Goal: Book appointment/travel/reservation

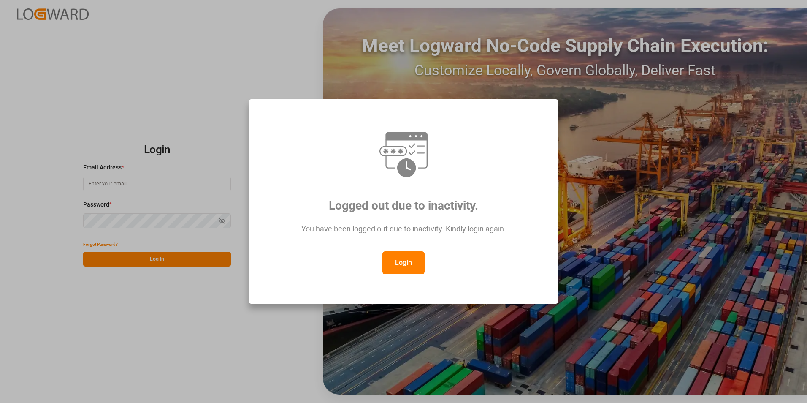
click at [403, 271] on button "Login" at bounding box center [403, 262] width 42 height 23
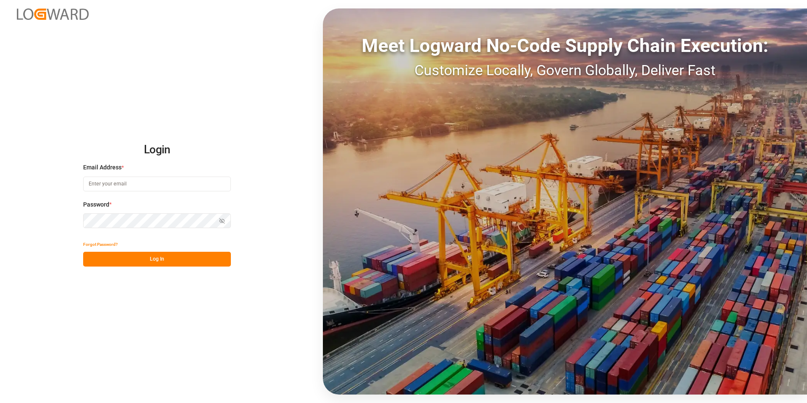
click at [135, 180] on input at bounding box center [157, 183] width 148 height 15
click at [150, 187] on input at bounding box center [157, 183] width 148 height 15
click at [147, 185] on input at bounding box center [157, 183] width 148 height 15
paste input "[EMAIL_ADDRESS][PERSON_NAME][DOMAIN_NAME]"
type input "[EMAIL_ADDRESS][PERSON_NAME][DOMAIN_NAME]"
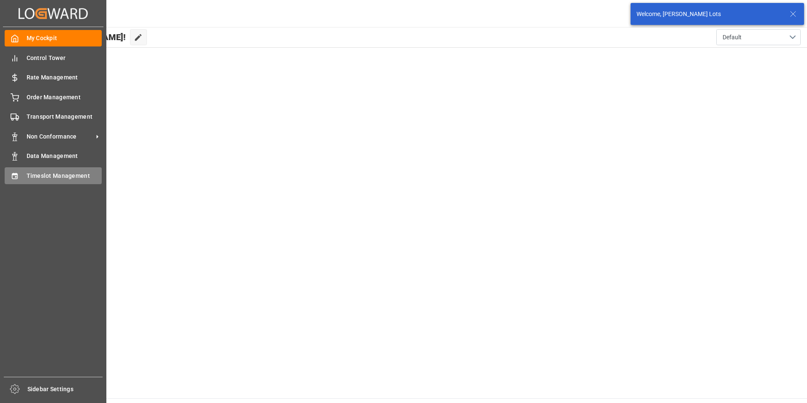
click at [48, 179] on span "Timeslot Management" at bounding box center [65, 175] width 76 height 9
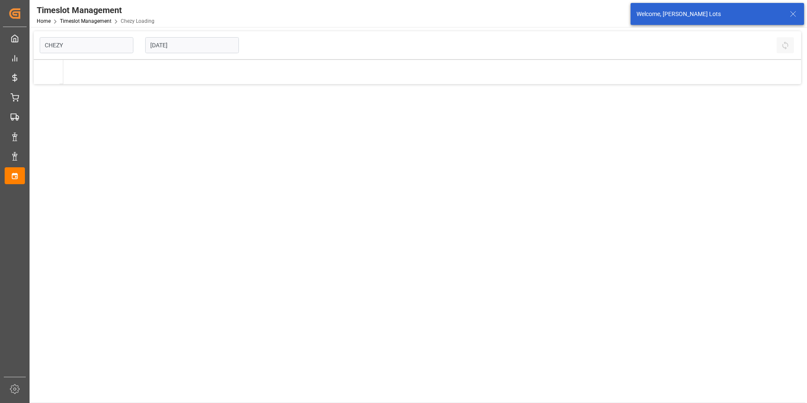
type input "Chezy Loading"
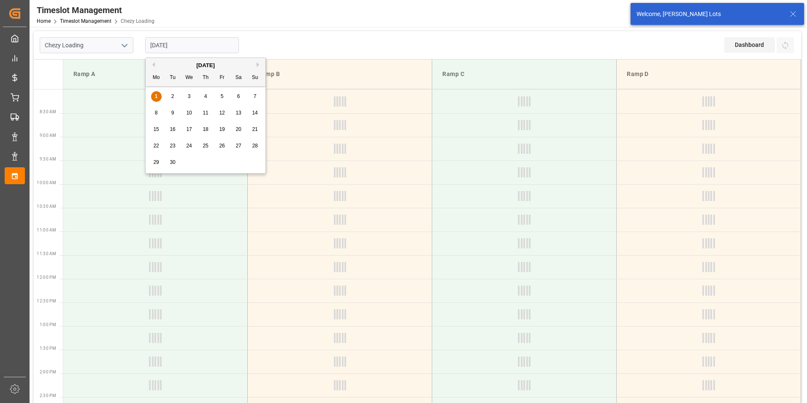
click at [167, 46] on input "[DATE]" at bounding box center [192, 45] width 94 height 16
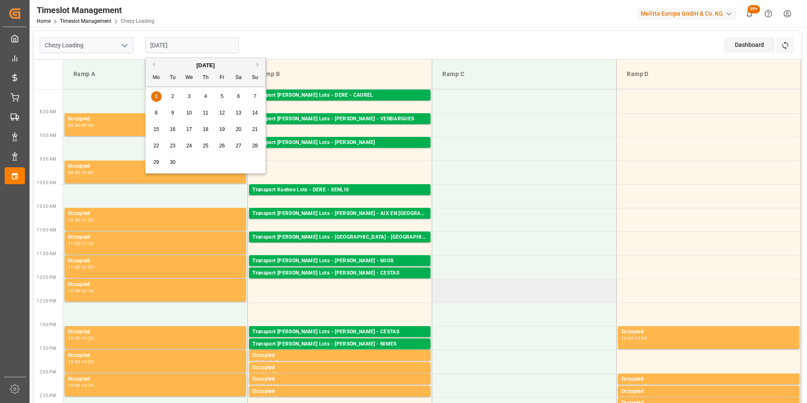
drag, startPoint x: 522, startPoint y: 285, endPoint x: 515, endPoint y: 286, distance: 7.6
click at [522, 286] on td at bounding box center [524, 291] width 184 height 24
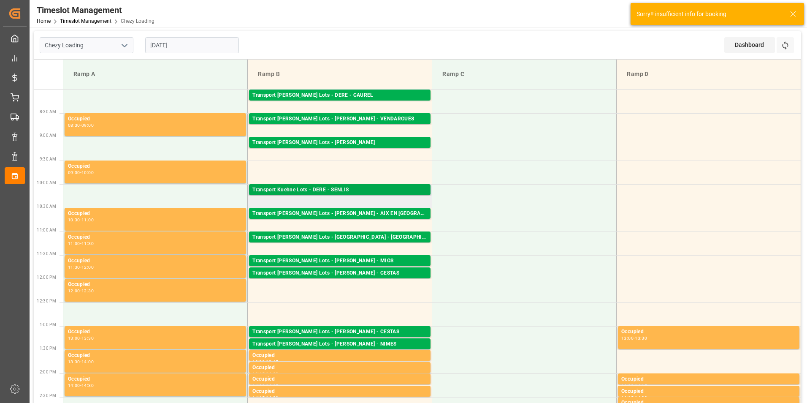
click at [353, 191] on div "Transport Kuehne Lots - DERE - SENLIS" at bounding box center [339, 190] width 175 height 8
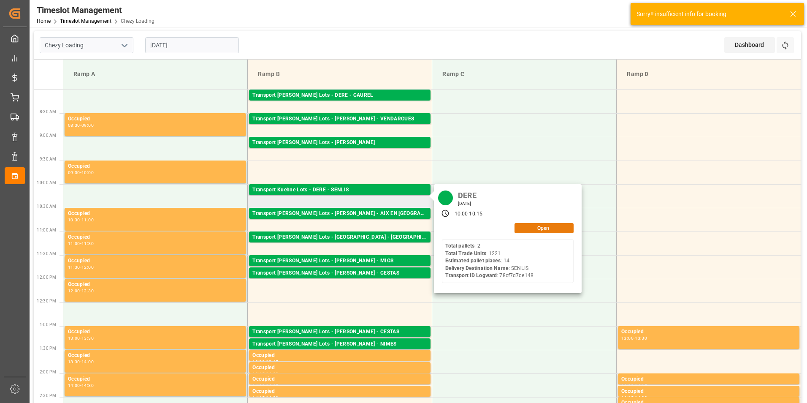
click at [537, 229] on button "Open" at bounding box center [543, 228] width 59 height 10
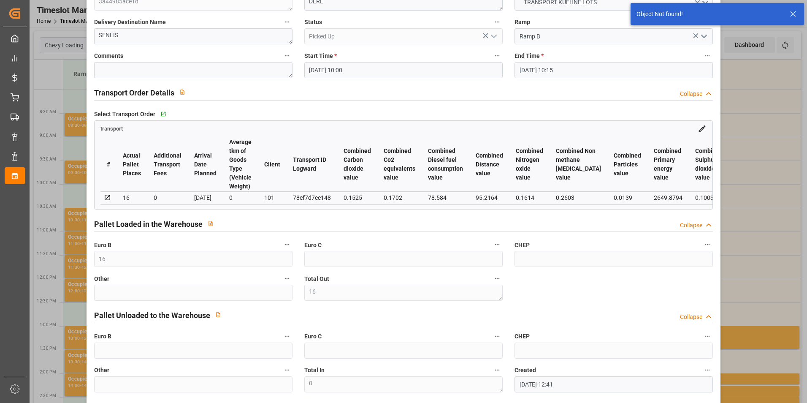
scroll to position [84, 0]
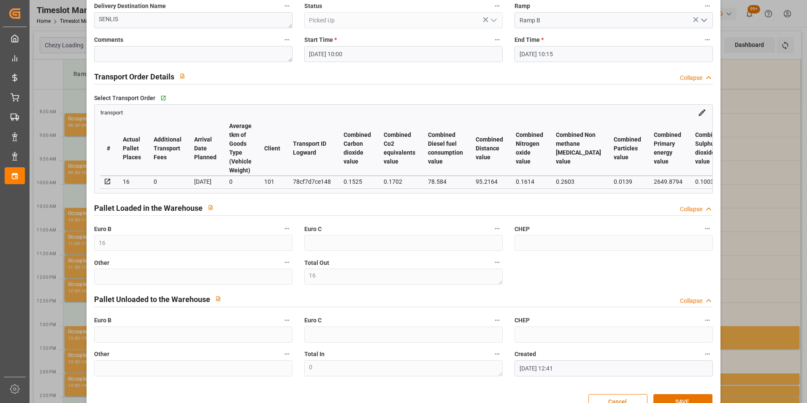
click at [739, 81] on div "Update Appointment code 3a44985ace1d Trucking company * DERE Business Partner (…" at bounding box center [403, 201] width 807 height 403
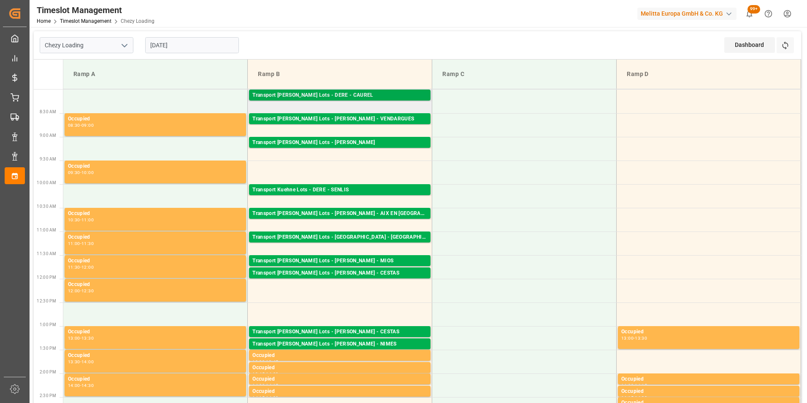
click at [351, 98] on div "Transport [PERSON_NAME] Lots - DERE - CAUREL" at bounding box center [339, 95] width 175 height 8
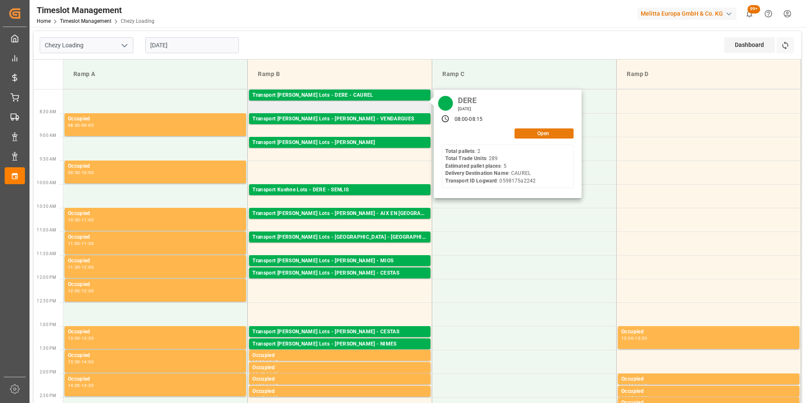
click at [536, 132] on button "Open" at bounding box center [543, 133] width 59 height 10
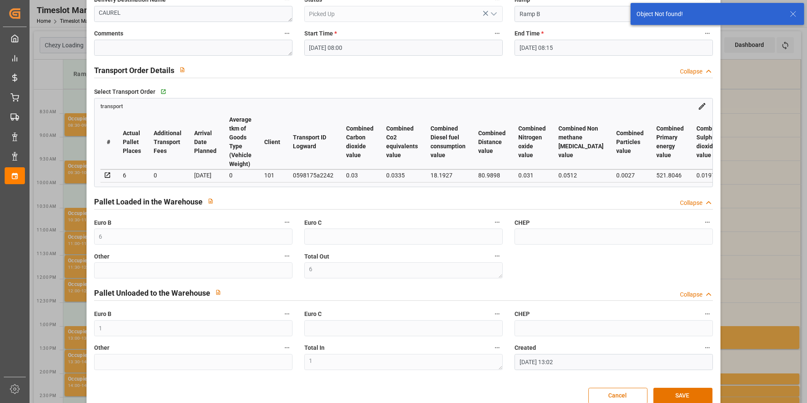
scroll to position [109, 0]
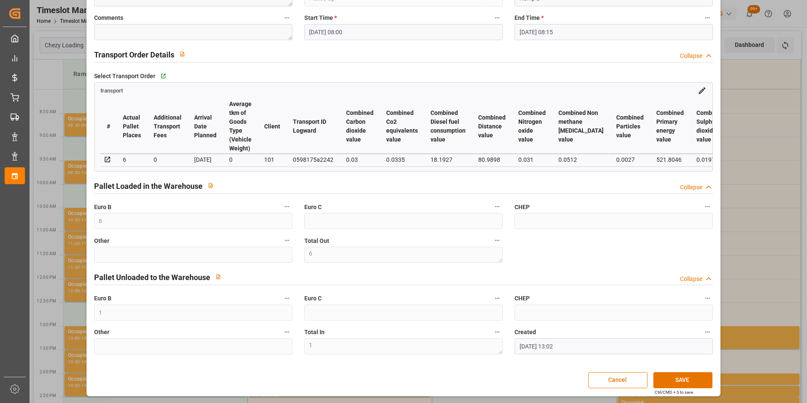
click at [747, 168] on div "Update Appointment code 53f74969b89e Trucking company * DERE Business Partner (…" at bounding box center [403, 201] width 807 height 403
